Goal: Task Accomplishment & Management: Use online tool/utility

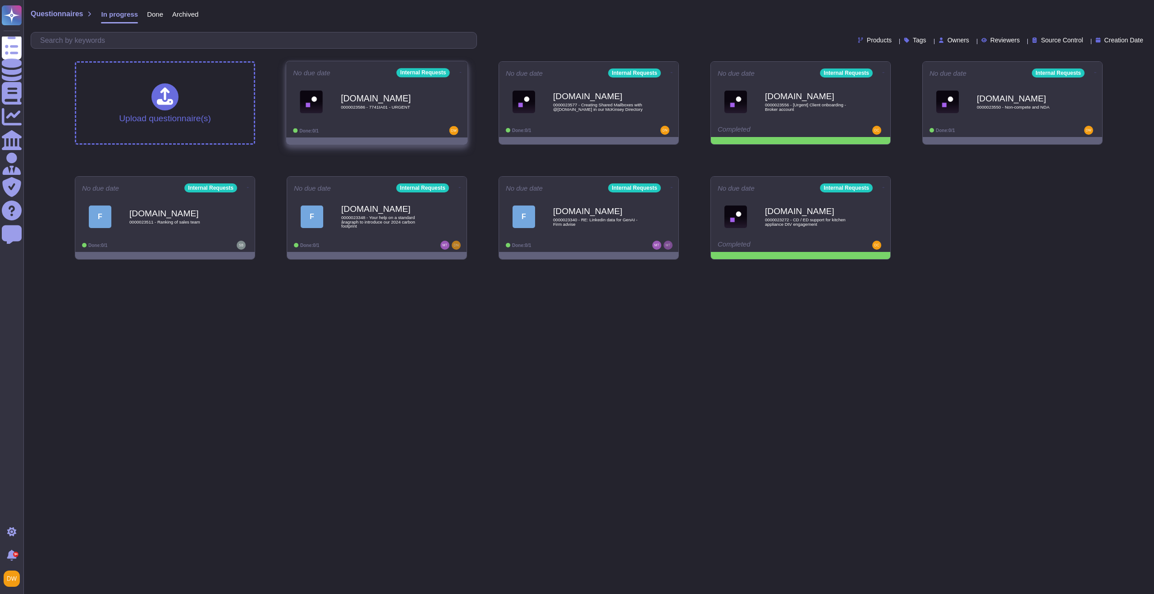
click at [353, 120] on div "Force.com 0000023586 - 7741IA01 - URGENT" at bounding box center [377, 102] width 168 height 46
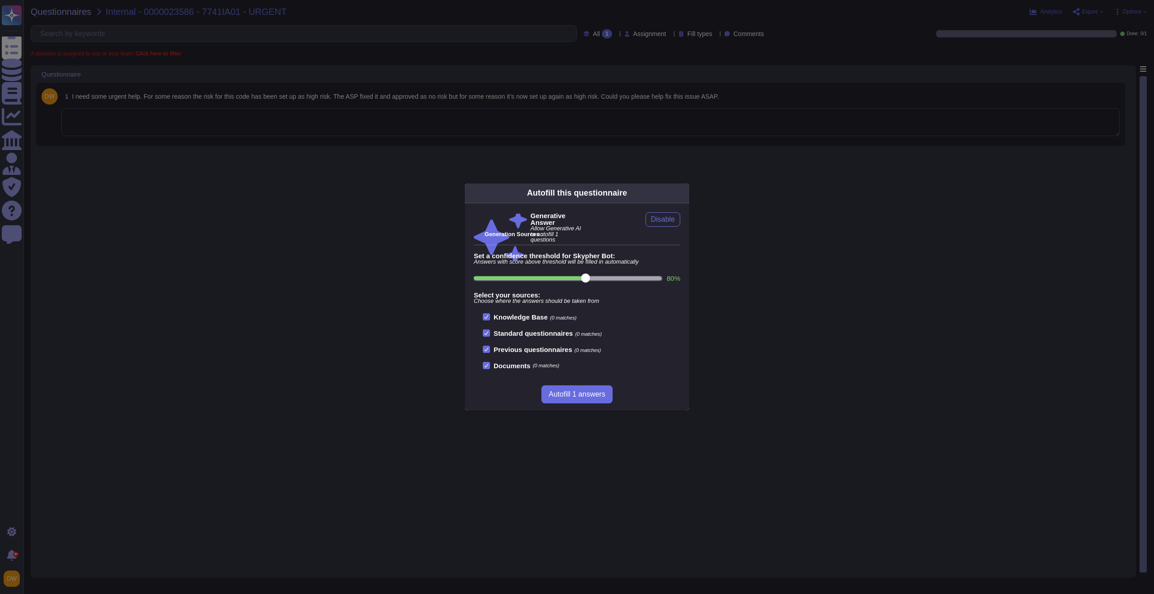
click at [300, 131] on div "Autofill this questionnaire Generative Answer Allow Generative AI to autofill 1…" at bounding box center [577, 297] width 1154 height 594
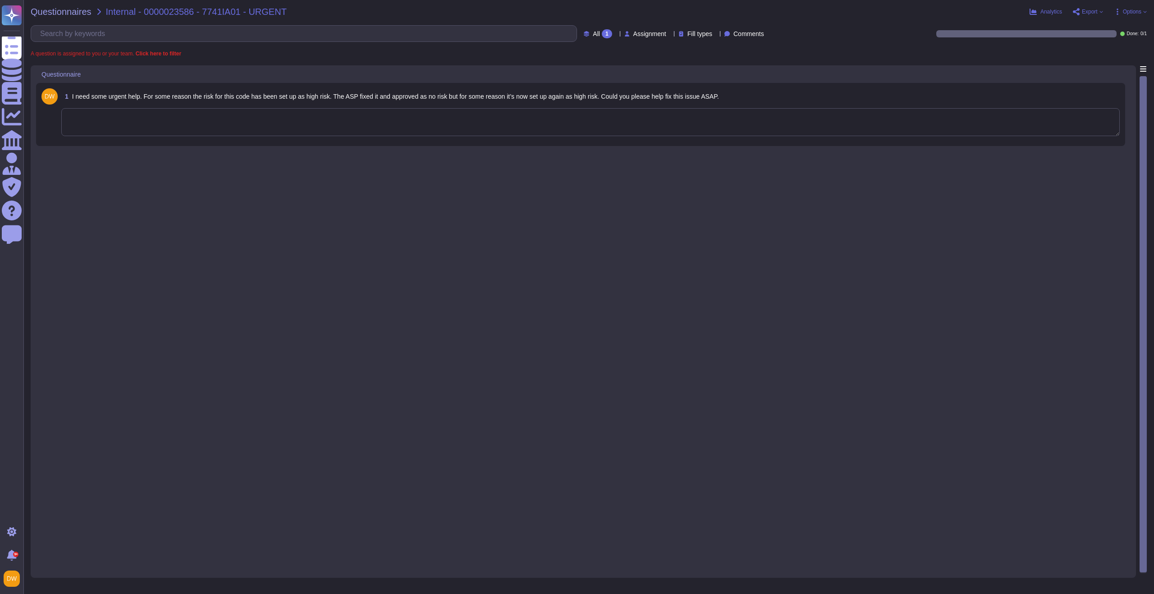
click at [300, 131] on div "Autofill this questionnaire Generative Answer Allow Generative AI to autofill 1…" at bounding box center [577, 297] width 1154 height 594
click at [285, 114] on textarea at bounding box center [590, 122] width 1058 height 28
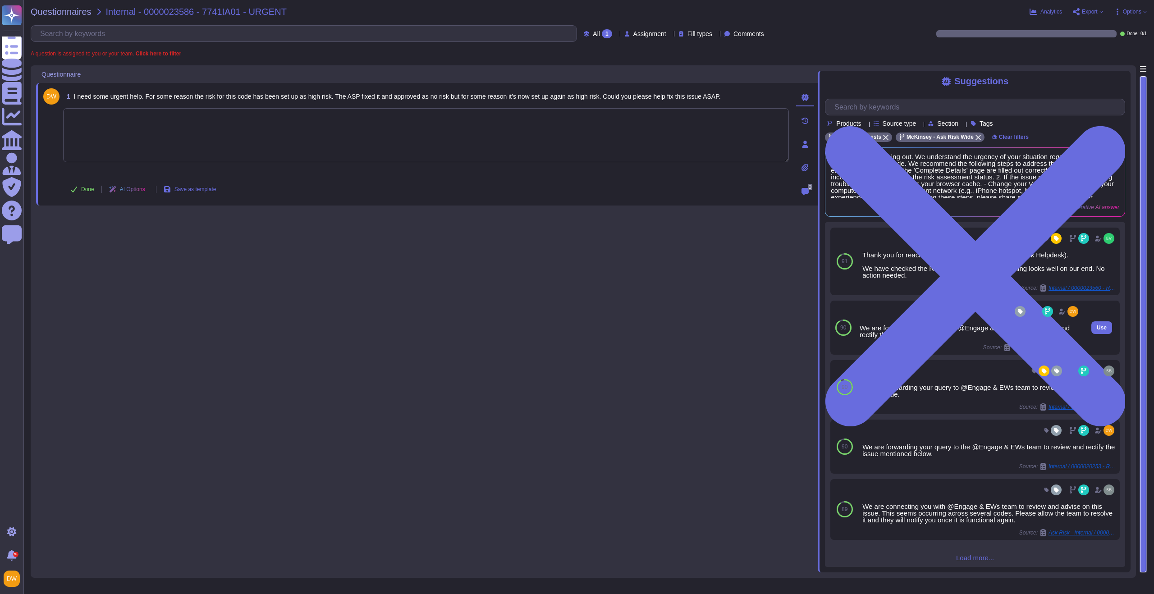
scroll to position [11, 0]
click at [965, 556] on span "Load more..." at bounding box center [975, 554] width 300 height 7
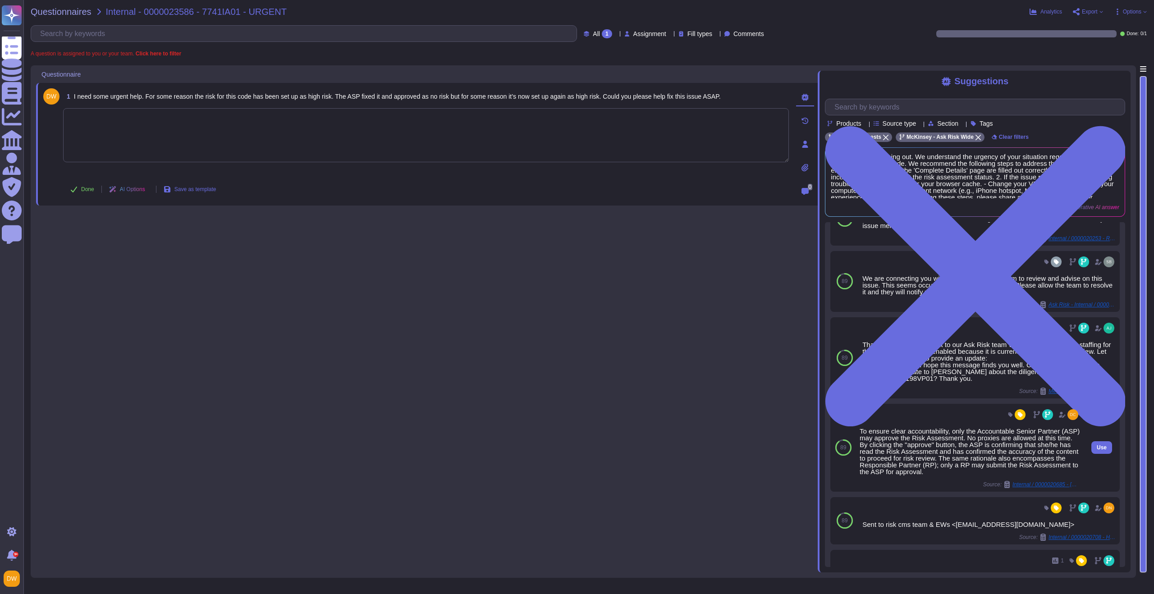
scroll to position [228, 0]
